Goal: Transaction & Acquisition: Download file/media

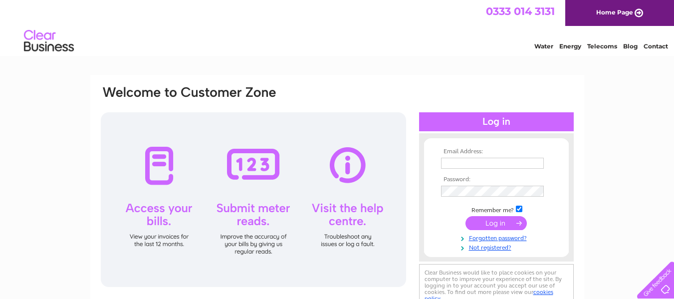
type input "gsmdingwall.ltd@gmail.com"
click at [505, 220] on input "submit" at bounding box center [495, 223] width 61 height 14
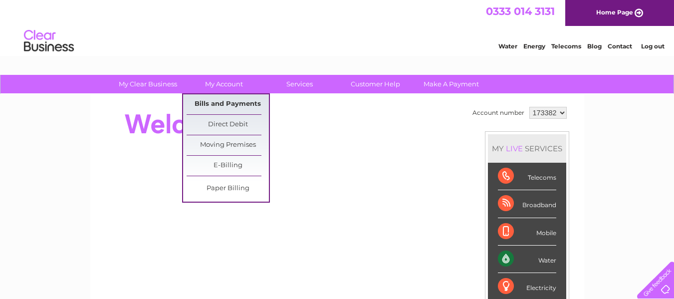
click at [226, 102] on link "Bills and Payments" at bounding box center [227, 104] width 82 height 20
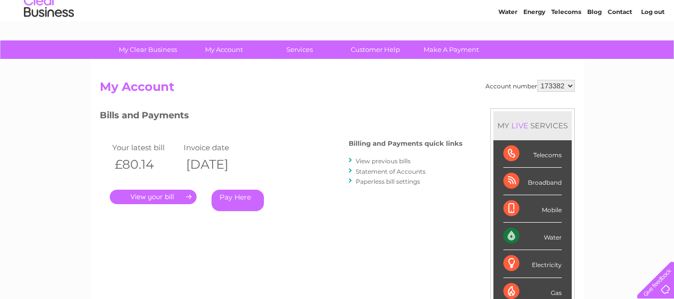
scroll to position [50, 0]
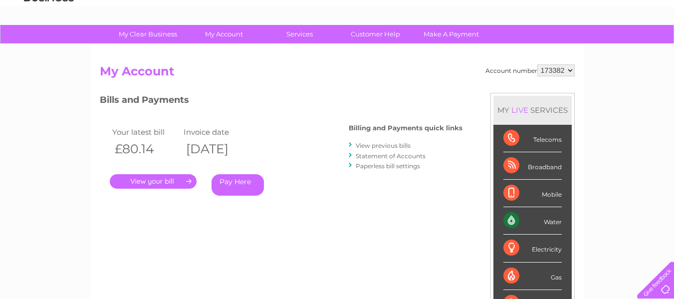
click at [383, 145] on link "View previous bills" at bounding box center [383, 145] width 55 height 7
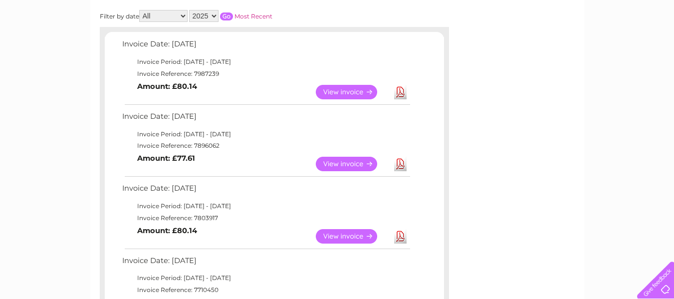
scroll to position [199, 0]
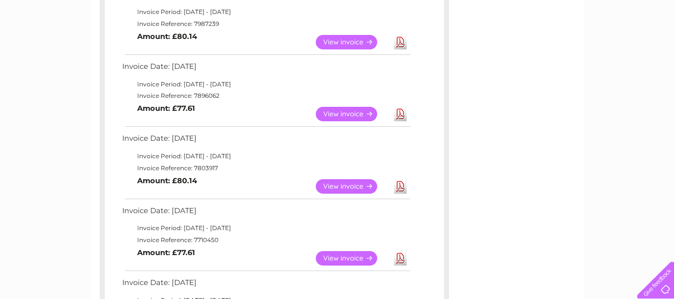
click at [401, 184] on link "Download" at bounding box center [400, 186] width 12 height 14
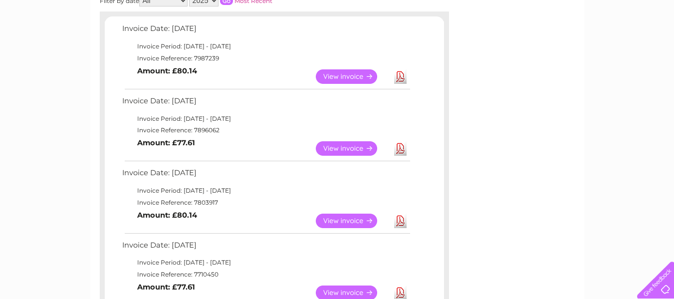
scroll to position [150, 0]
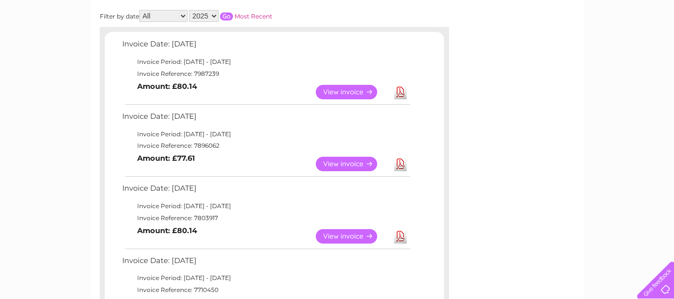
click at [405, 164] on link "Download" at bounding box center [400, 164] width 12 height 14
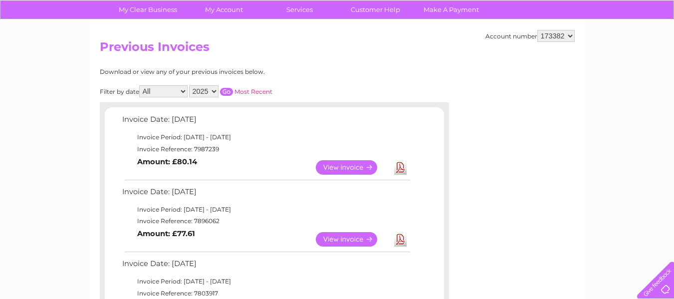
scroll to position [50, 0]
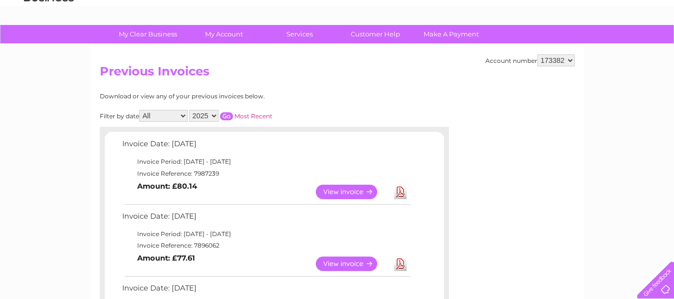
click at [396, 191] on link "Download" at bounding box center [400, 192] width 12 height 14
